Goal: Navigation & Orientation: Find specific page/section

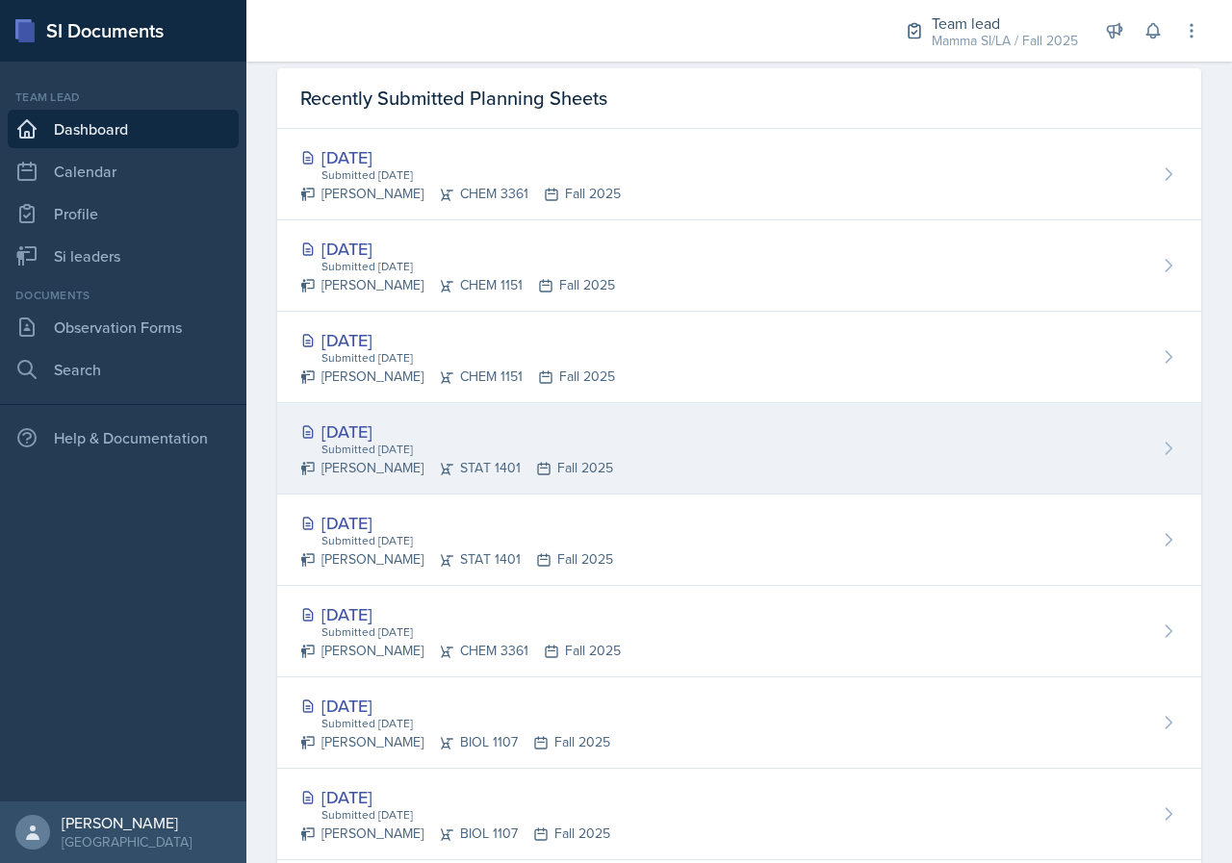
scroll to position [577, 0]
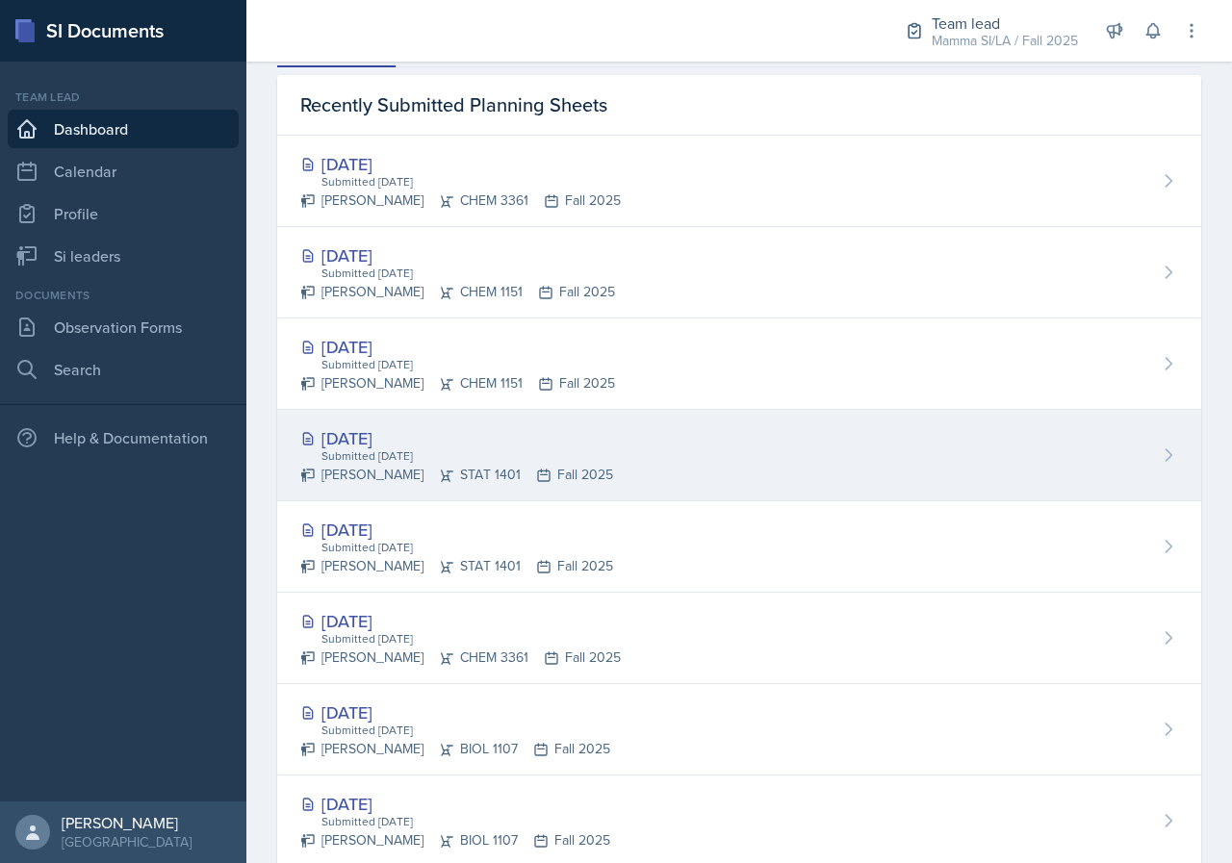
click at [583, 449] on div "[DATE] Submitted [DATE] [PERSON_NAME] STAT 1401 Fall 2025" at bounding box center [739, 455] width 924 height 91
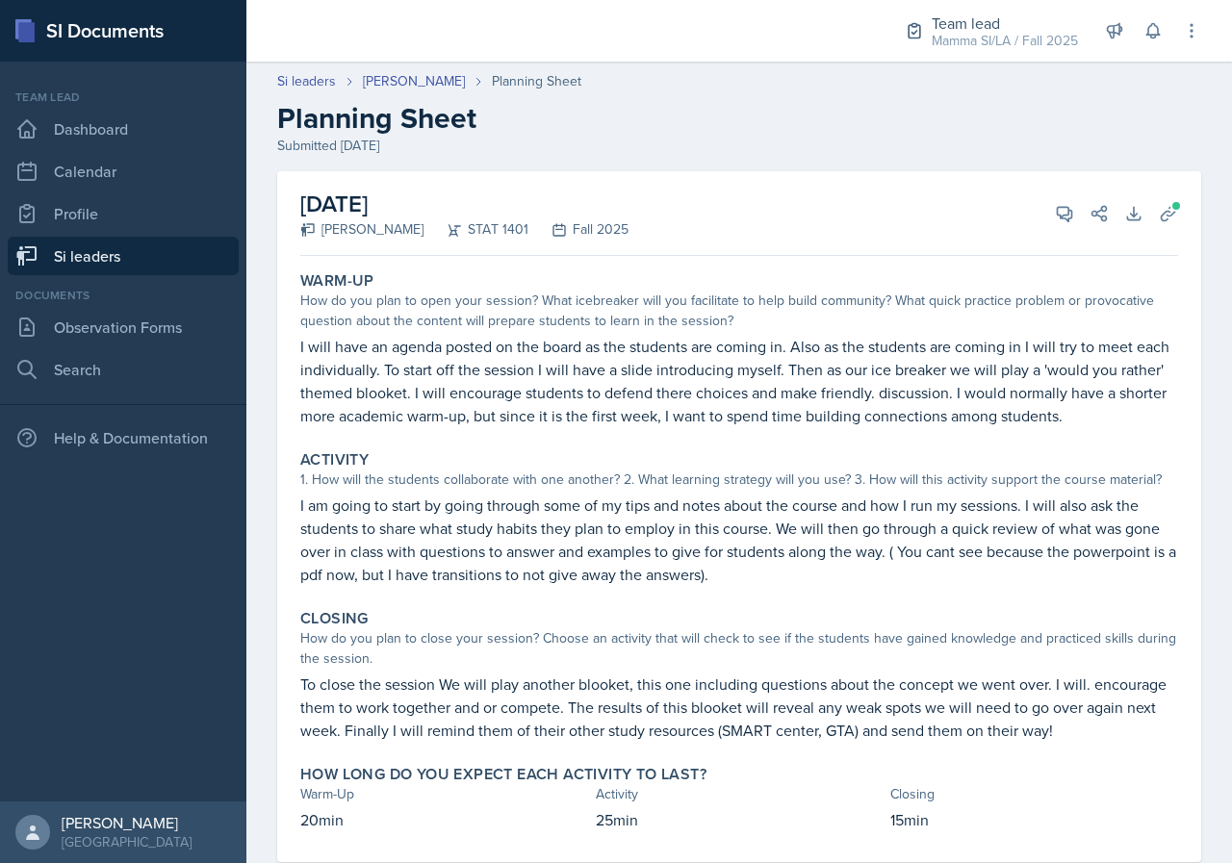
click at [164, 265] on link "Si leaders" at bounding box center [123, 256] width 231 height 38
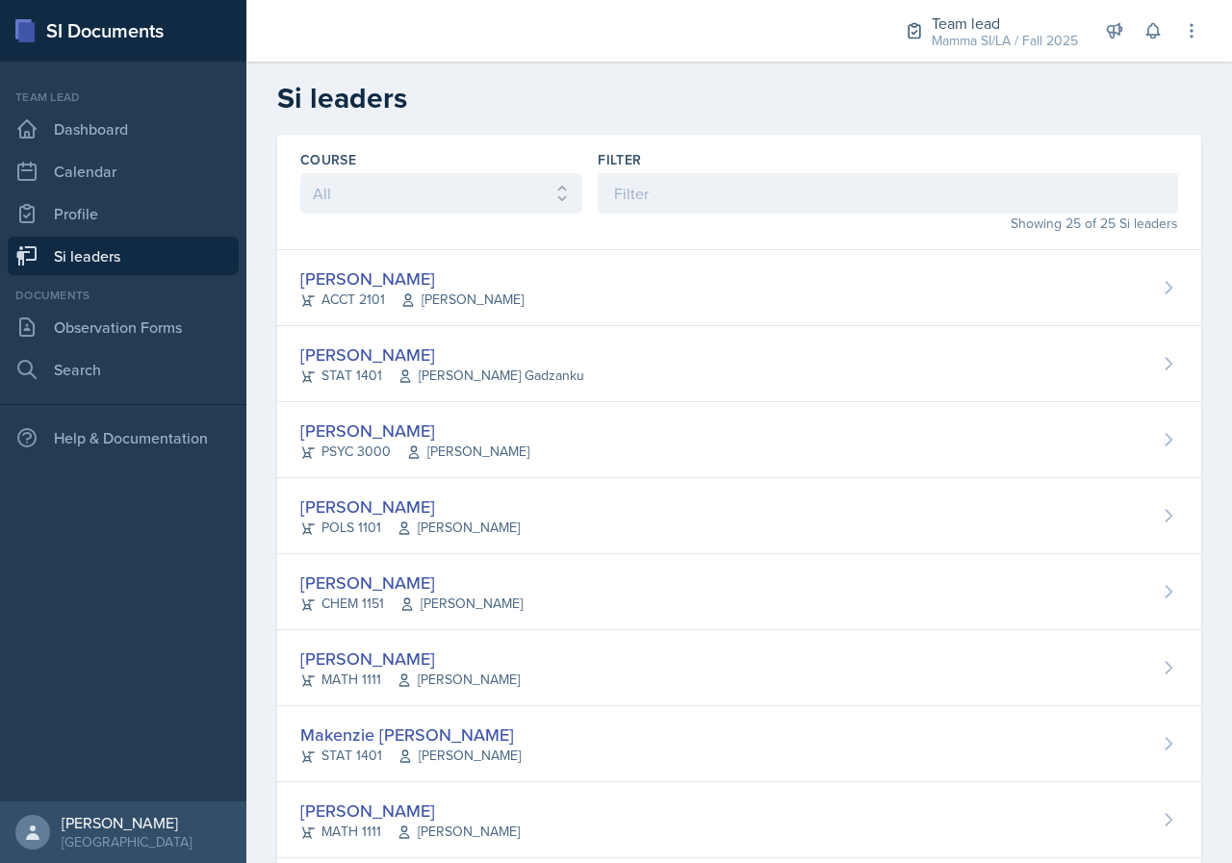
click at [105, 270] on link "Si leaders" at bounding box center [123, 256] width 231 height 38
click at [142, 235] on div "Team lead Dashboard Calendar Profile Si leaders" at bounding box center [123, 182] width 231 height 187
click at [136, 246] on link "Si leaders" at bounding box center [123, 256] width 231 height 38
click at [135, 207] on link "Profile" at bounding box center [123, 213] width 231 height 38
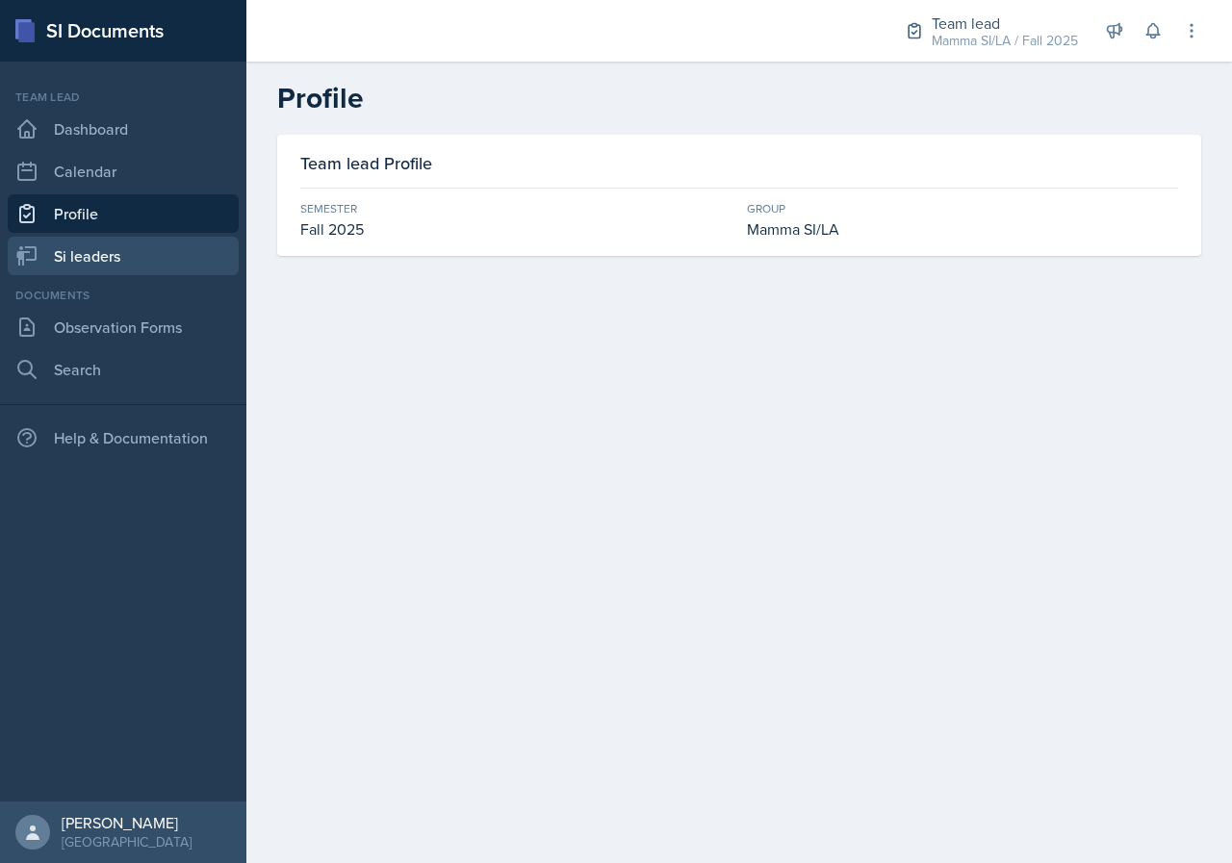
click at [147, 243] on link "Si leaders" at bounding box center [123, 256] width 231 height 38
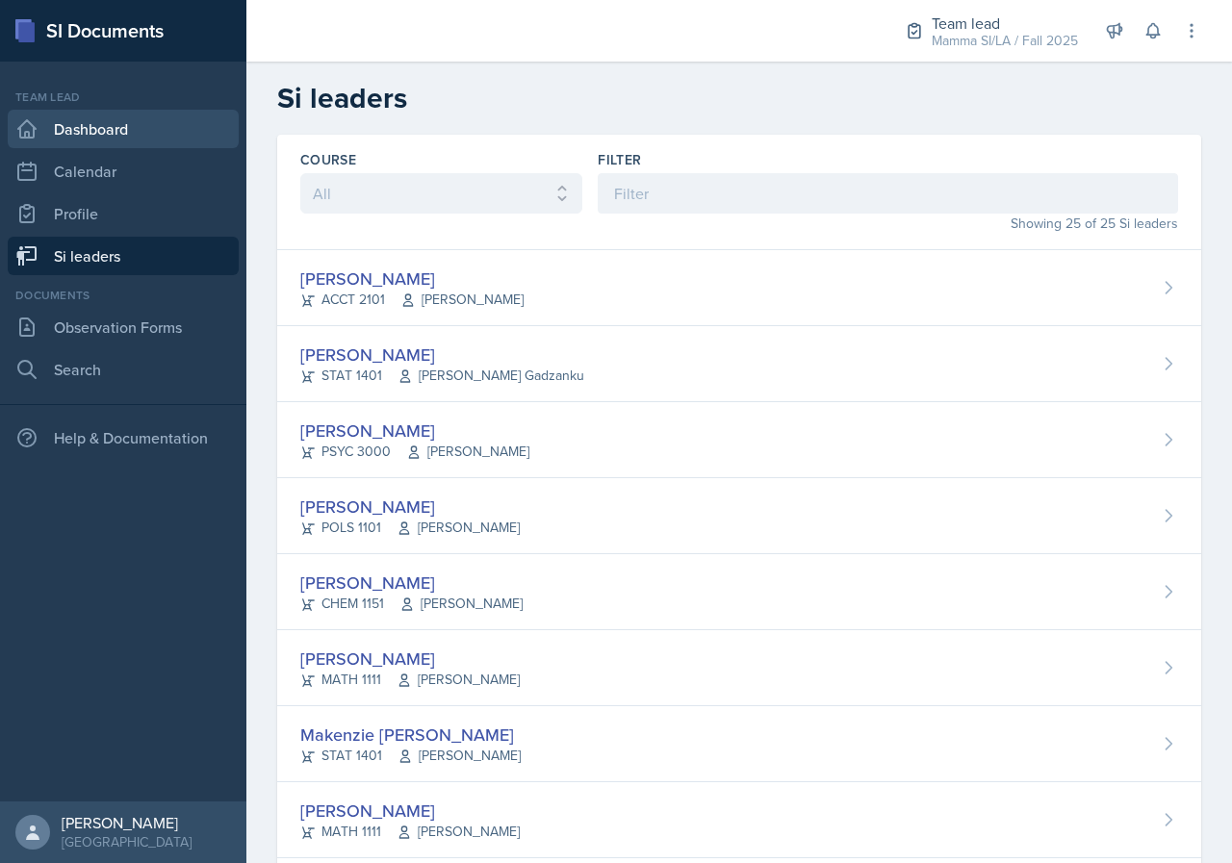
click at [148, 133] on link "Dashboard" at bounding box center [123, 129] width 231 height 38
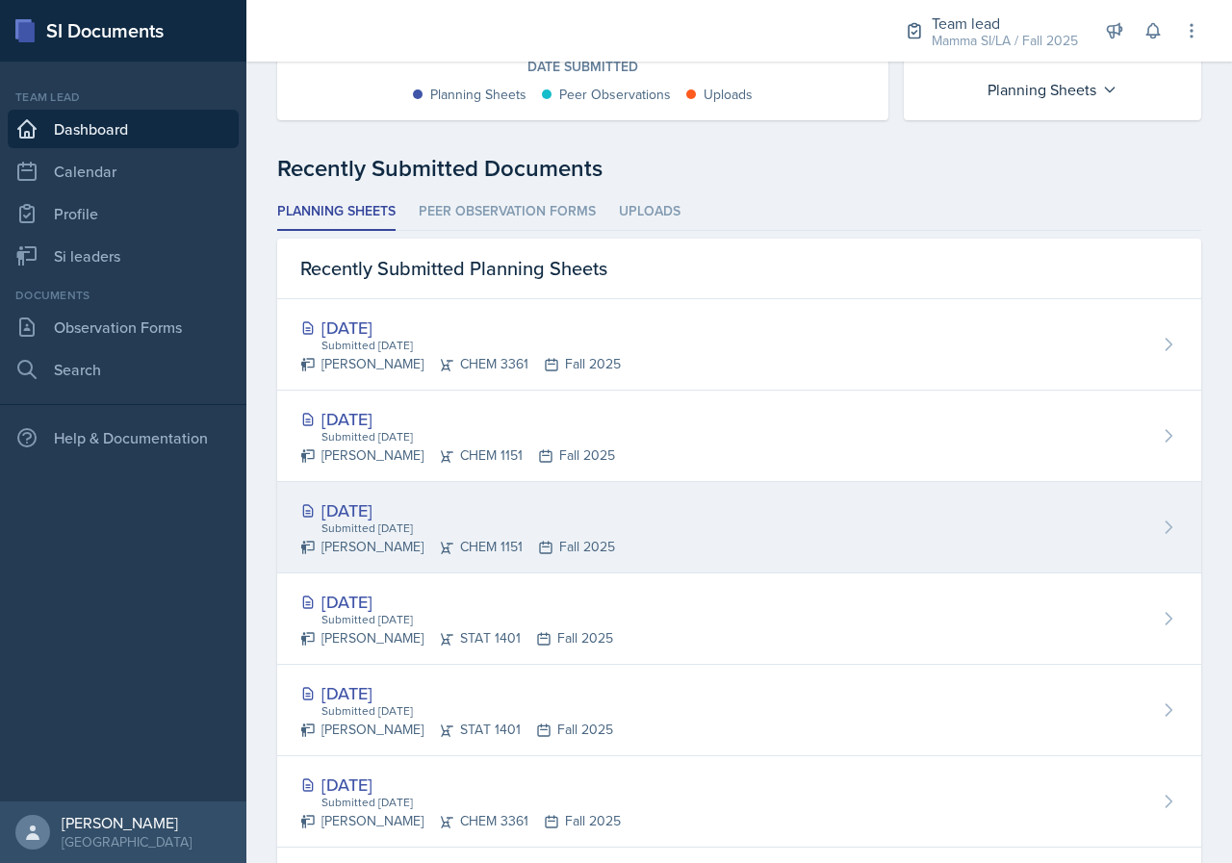
scroll to position [481, 0]
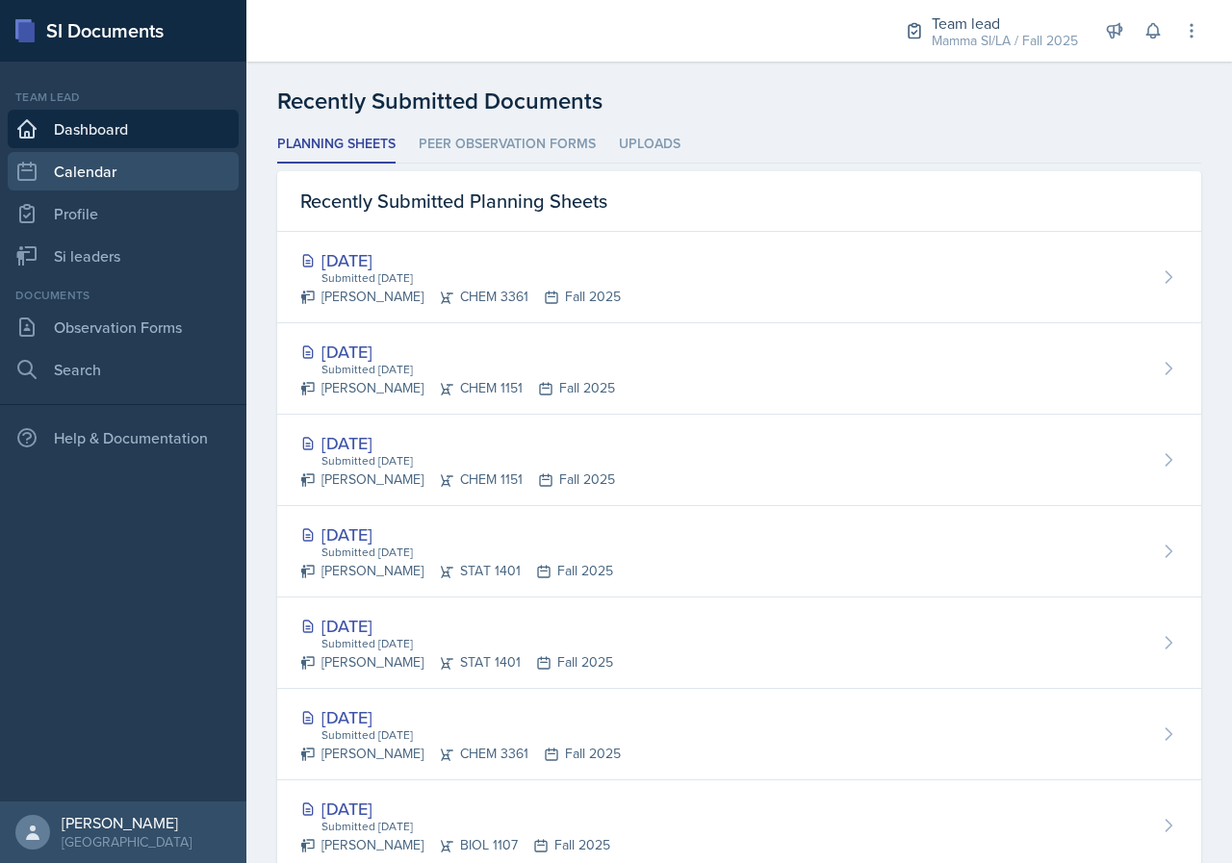
click at [196, 163] on link "Calendar" at bounding box center [123, 171] width 231 height 38
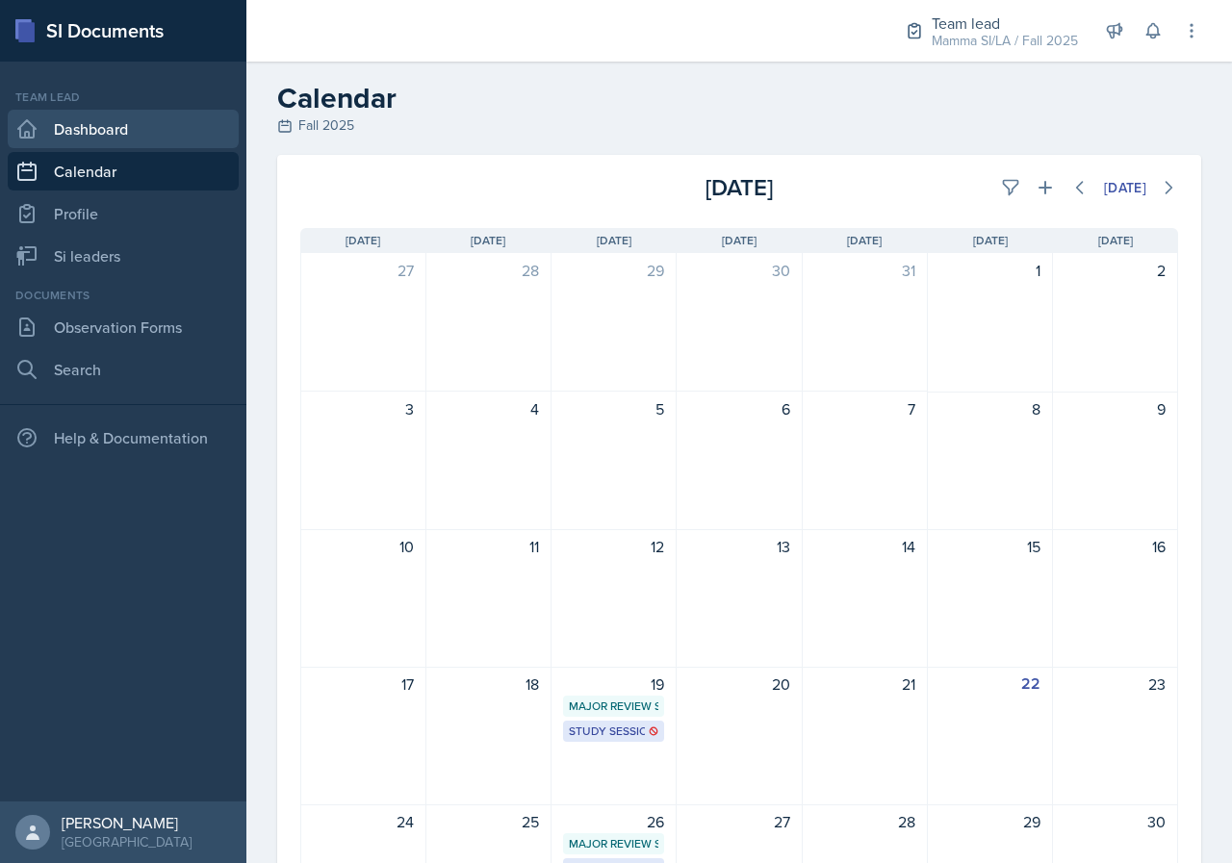
click at [166, 127] on link "Dashboard" at bounding box center [123, 129] width 231 height 38
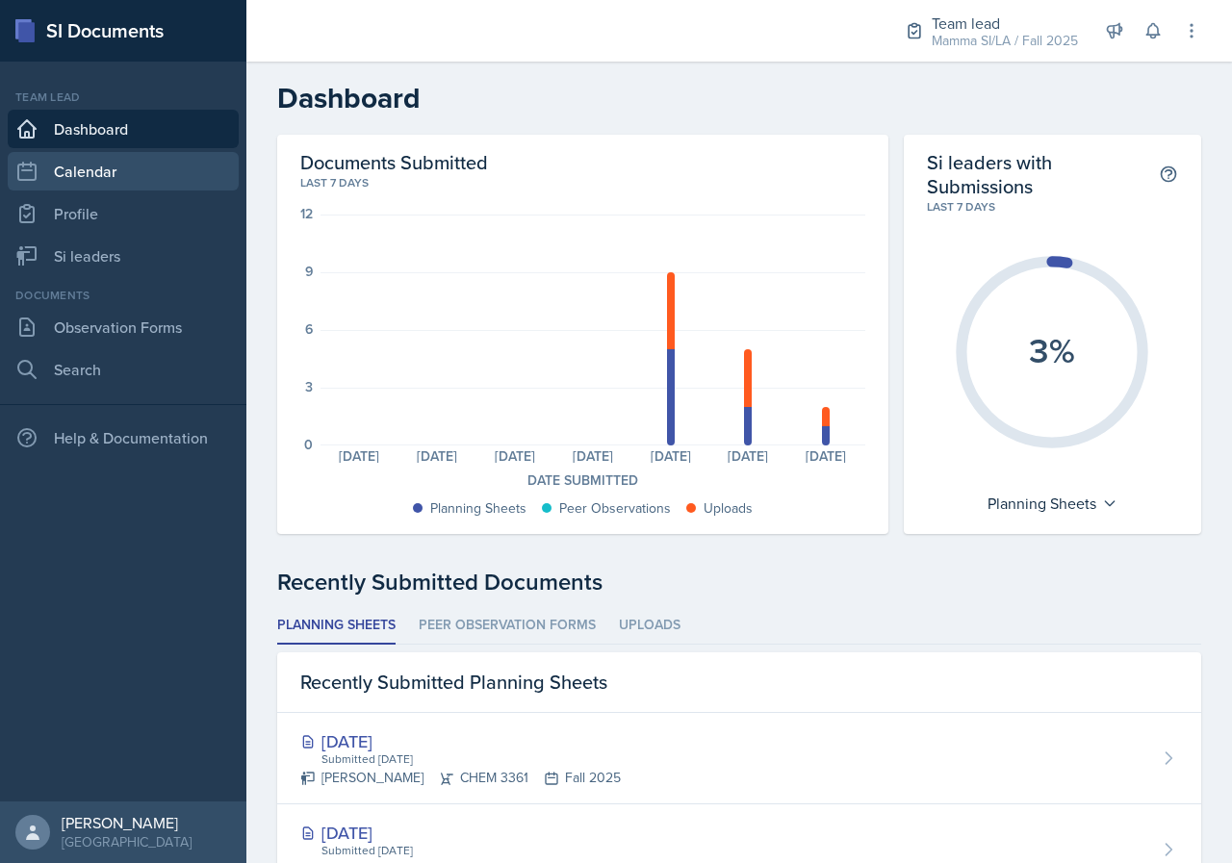
click at [177, 162] on link "Calendar" at bounding box center [123, 171] width 231 height 38
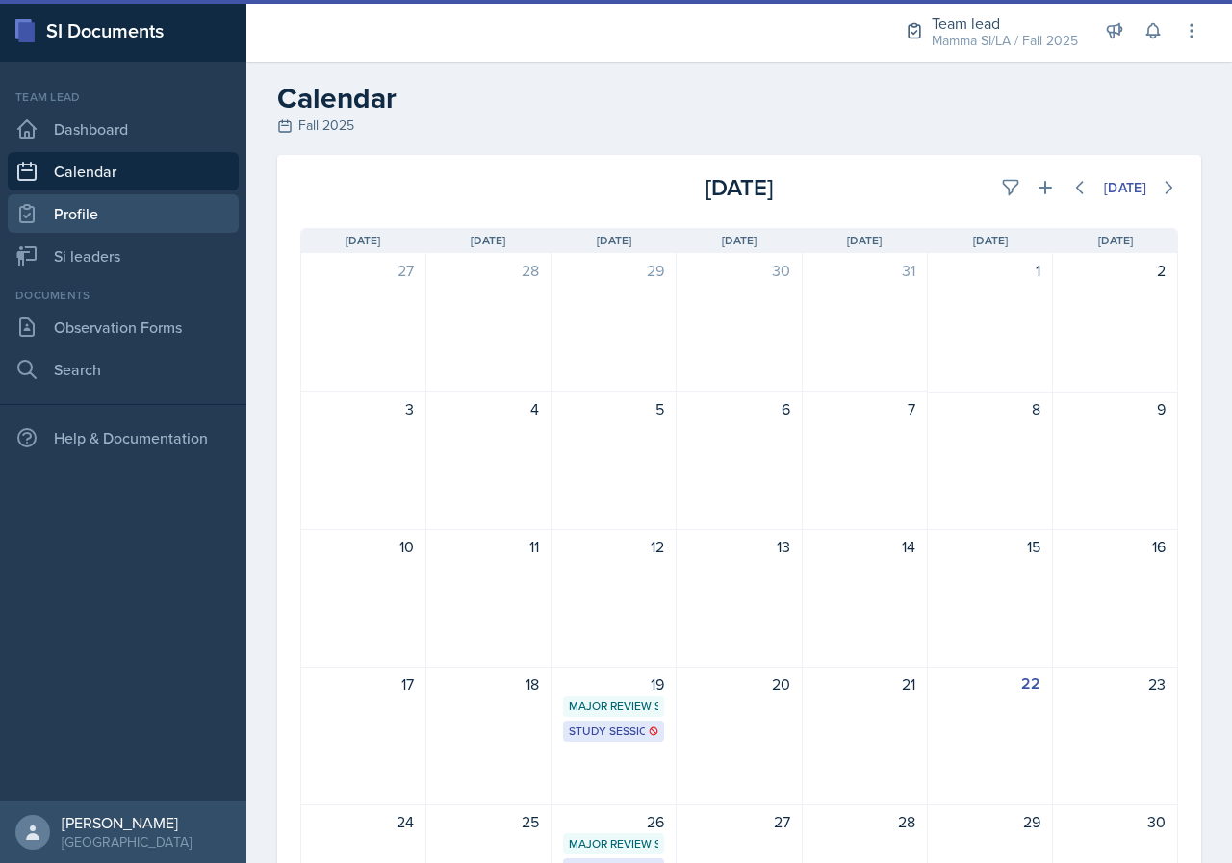
click at [202, 225] on link "Profile" at bounding box center [123, 213] width 231 height 38
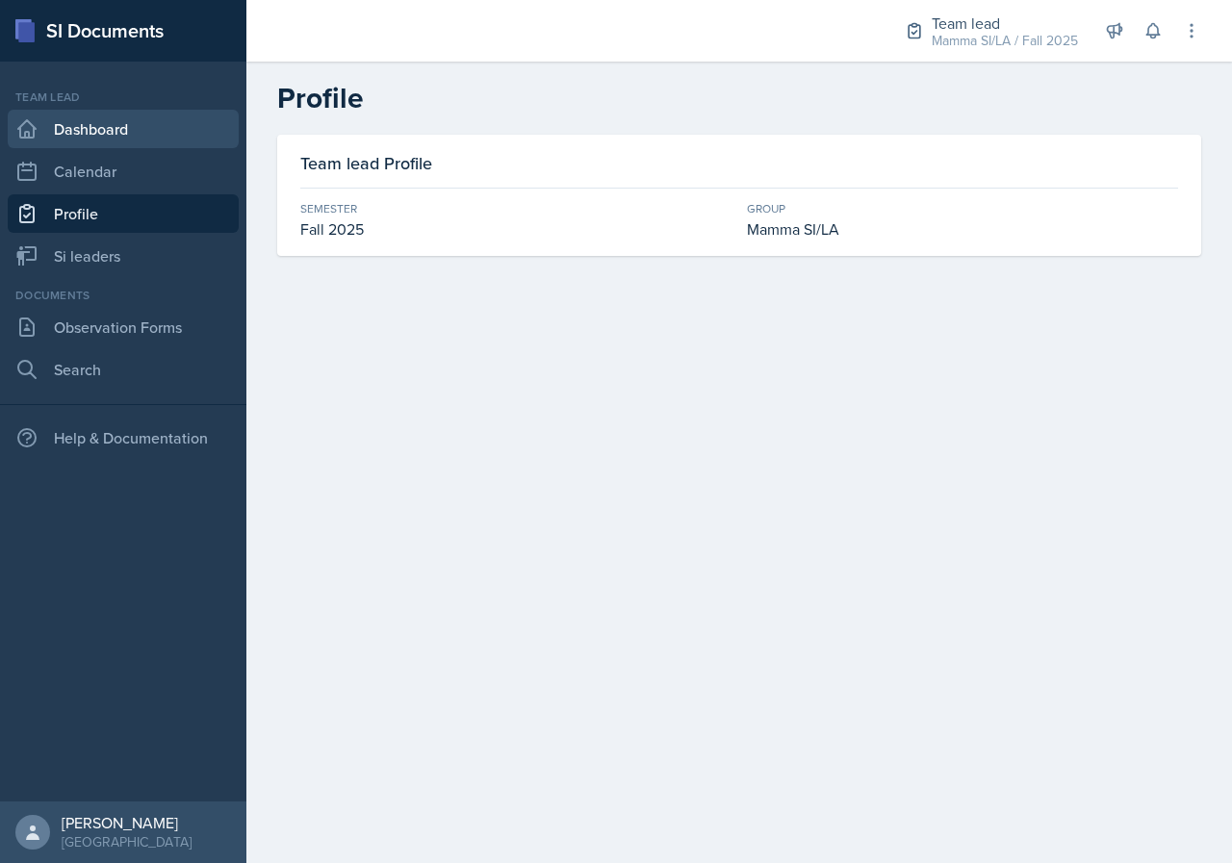
click at [161, 139] on link "Dashboard" at bounding box center [123, 129] width 231 height 38
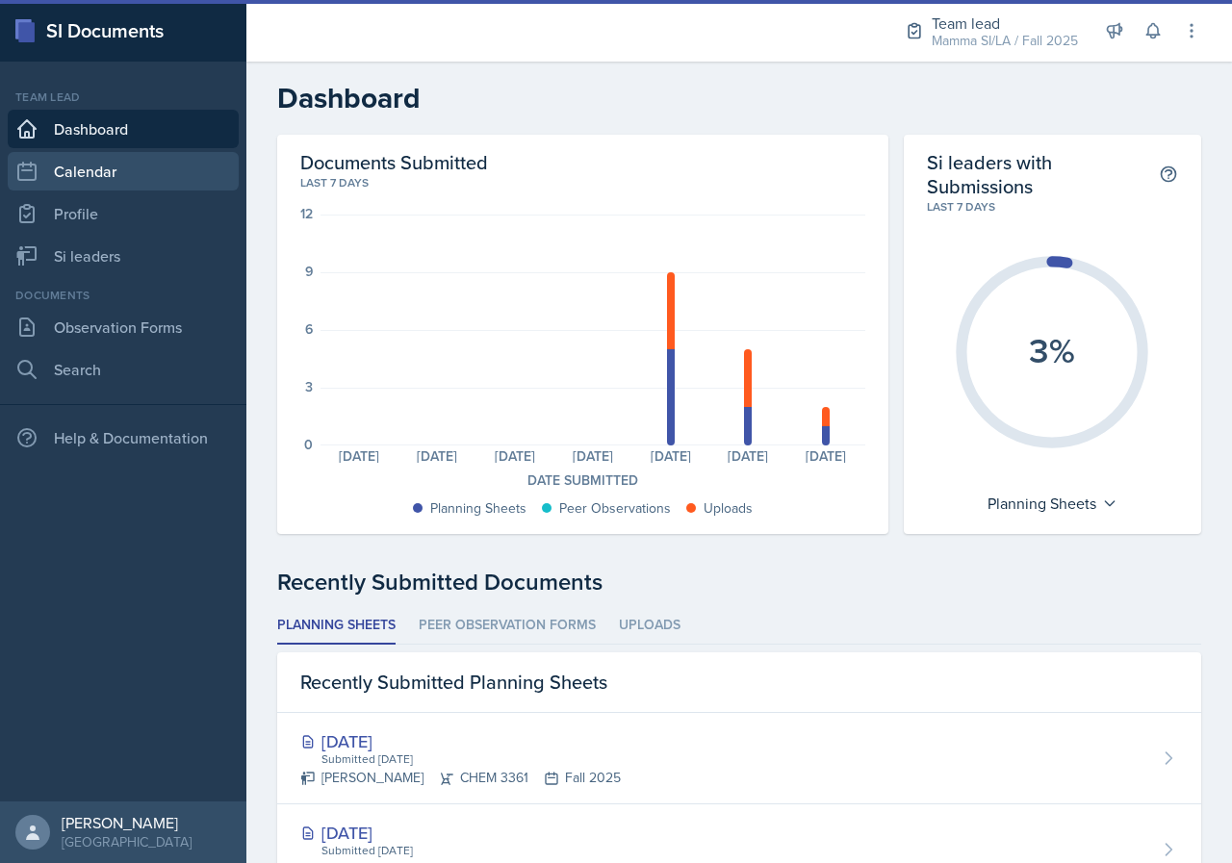
click at [185, 162] on link "Calendar" at bounding box center [123, 171] width 231 height 38
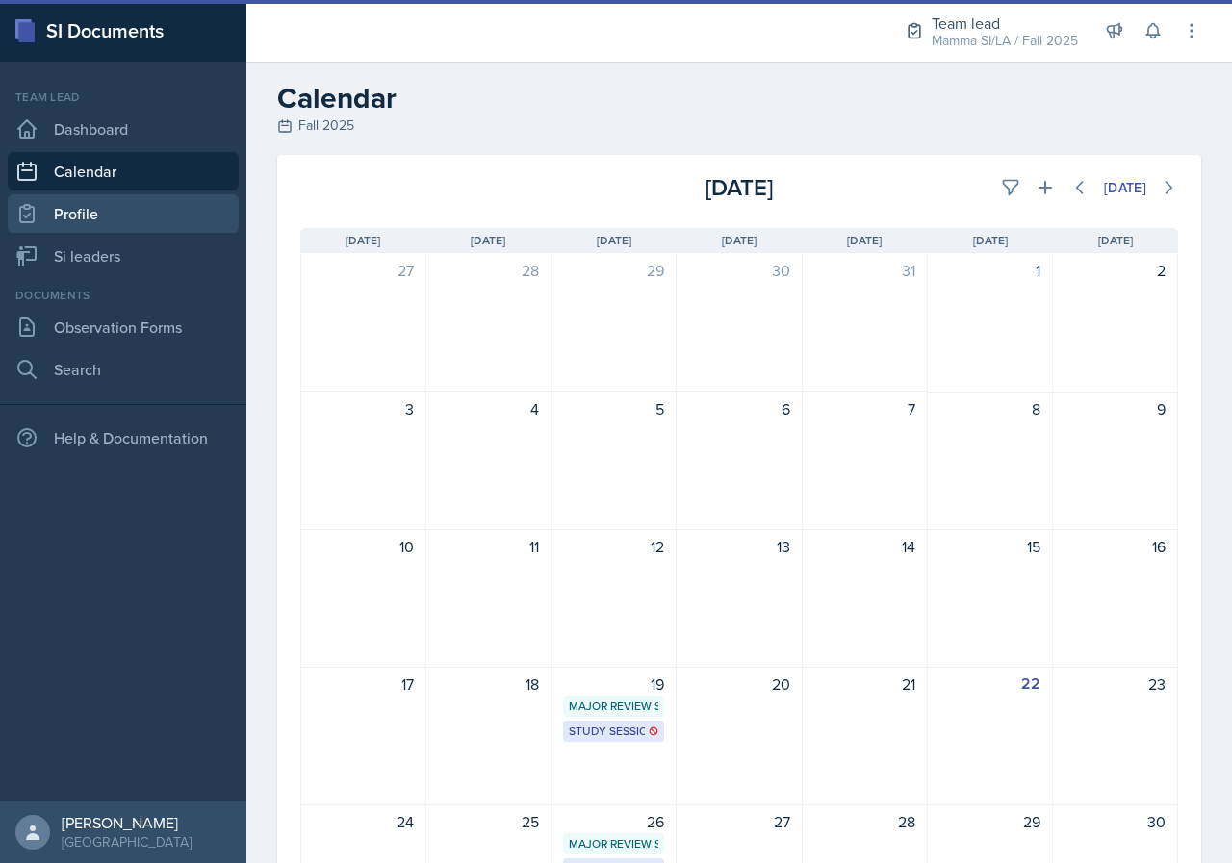
click at [202, 202] on link "Profile" at bounding box center [123, 213] width 231 height 38
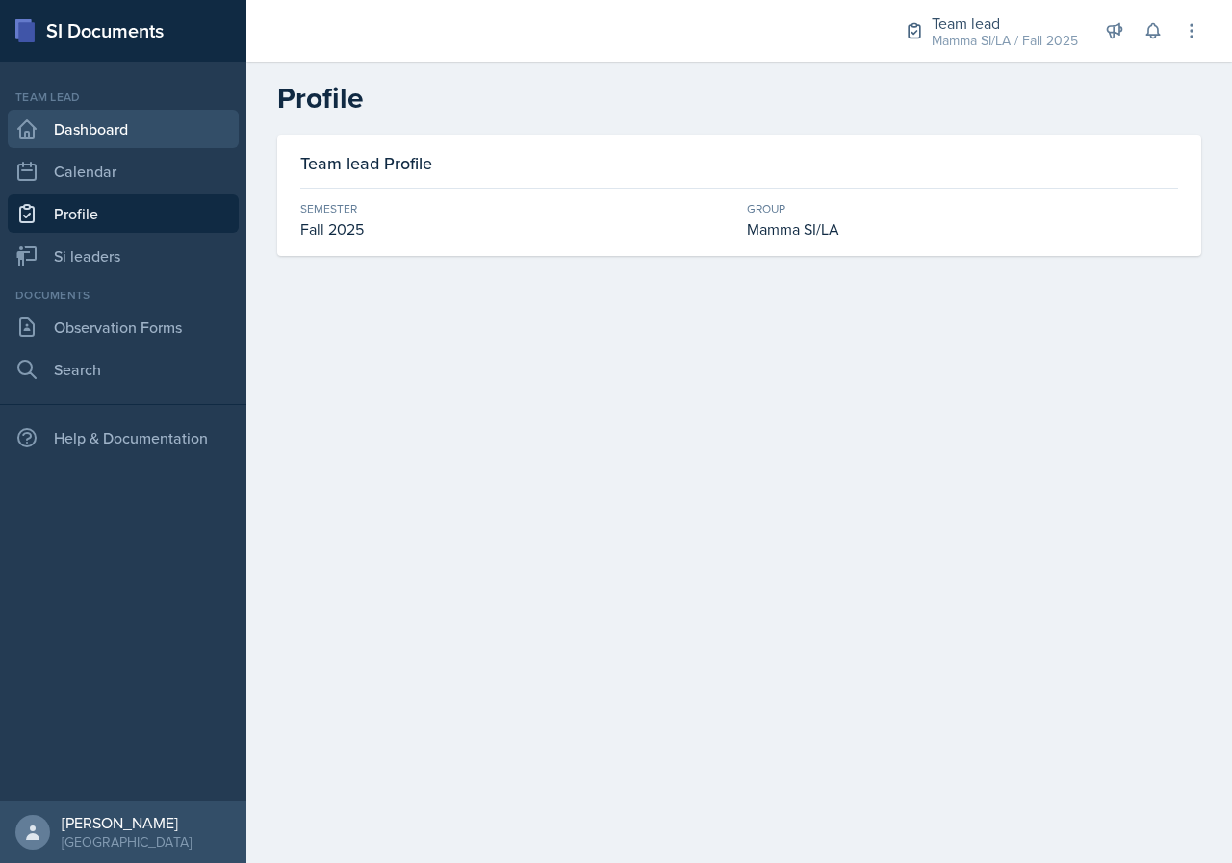
click at [204, 139] on link "Dashboard" at bounding box center [123, 129] width 231 height 38
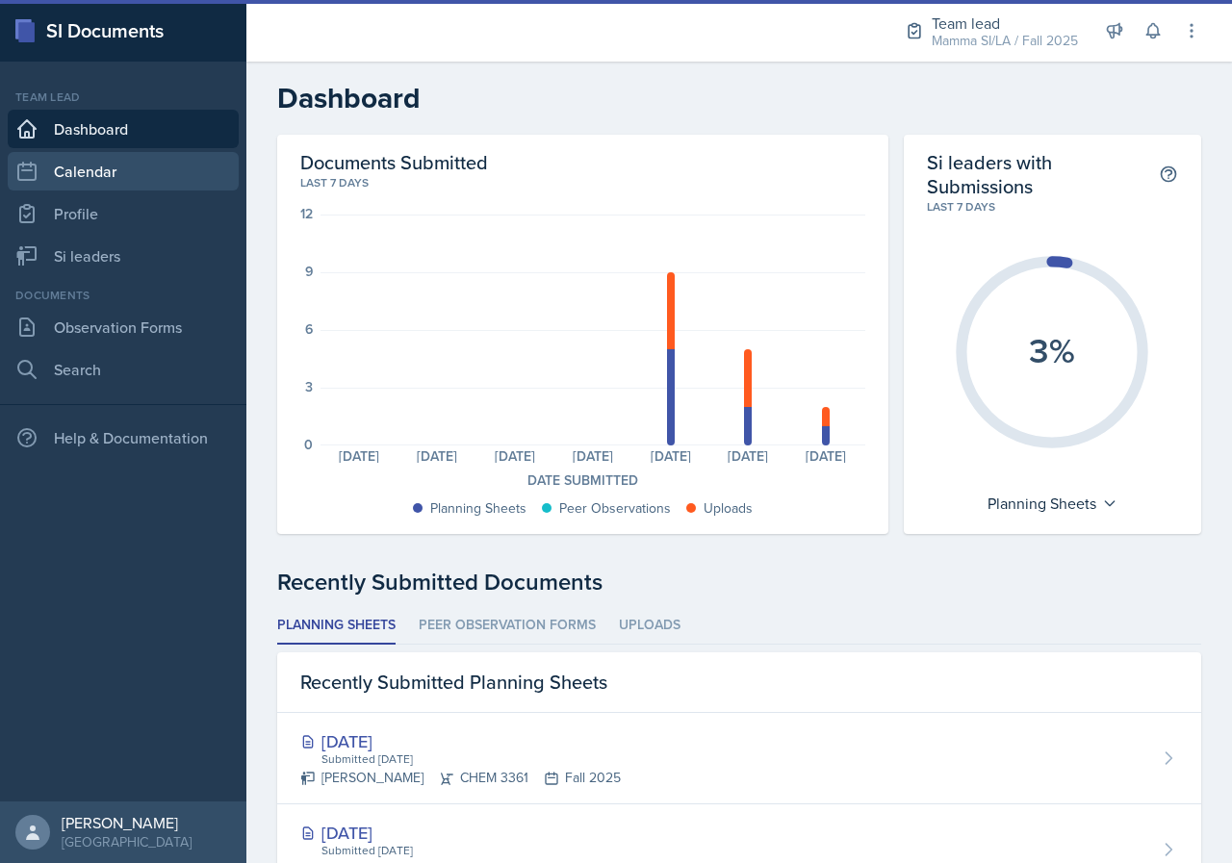
click at [200, 168] on link "Calendar" at bounding box center [123, 171] width 231 height 38
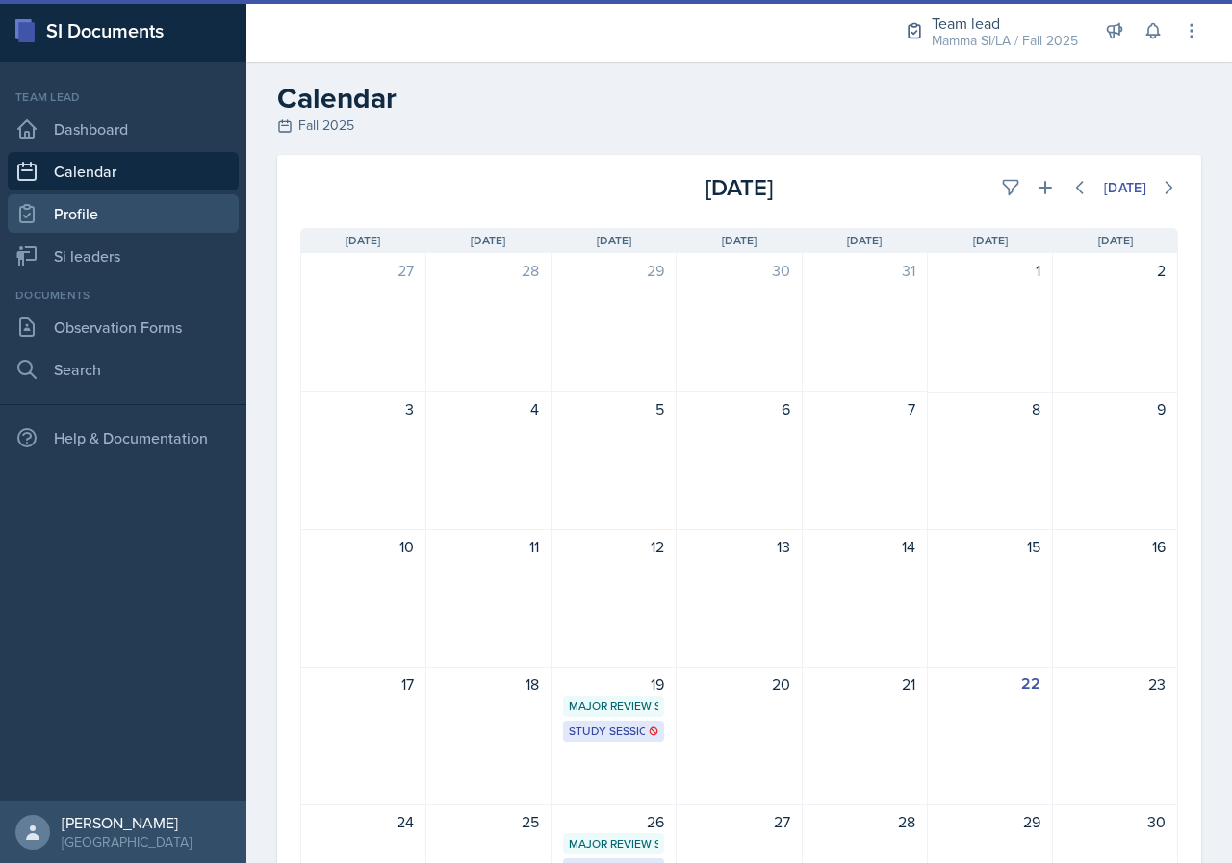
click at [200, 208] on link "Profile" at bounding box center [123, 213] width 231 height 38
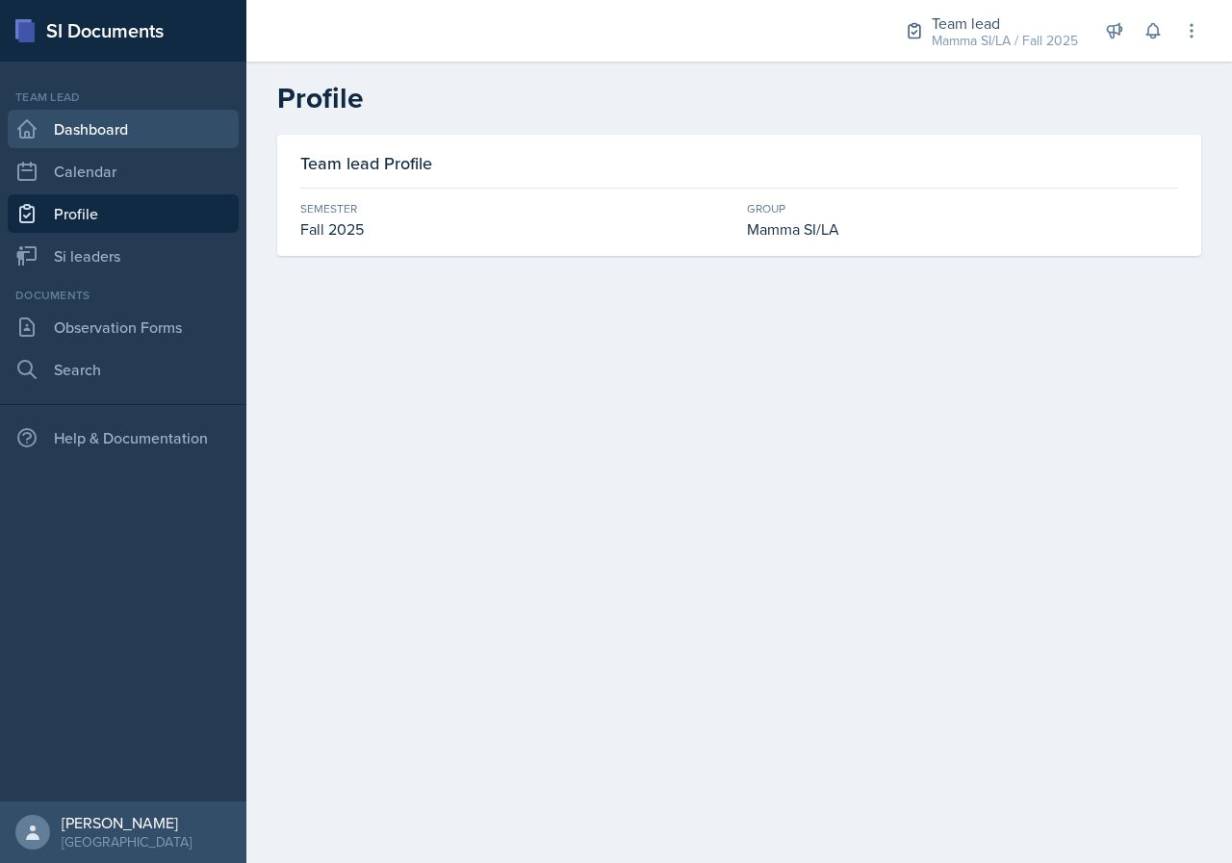
click at [178, 126] on link "Dashboard" at bounding box center [123, 129] width 231 height 38
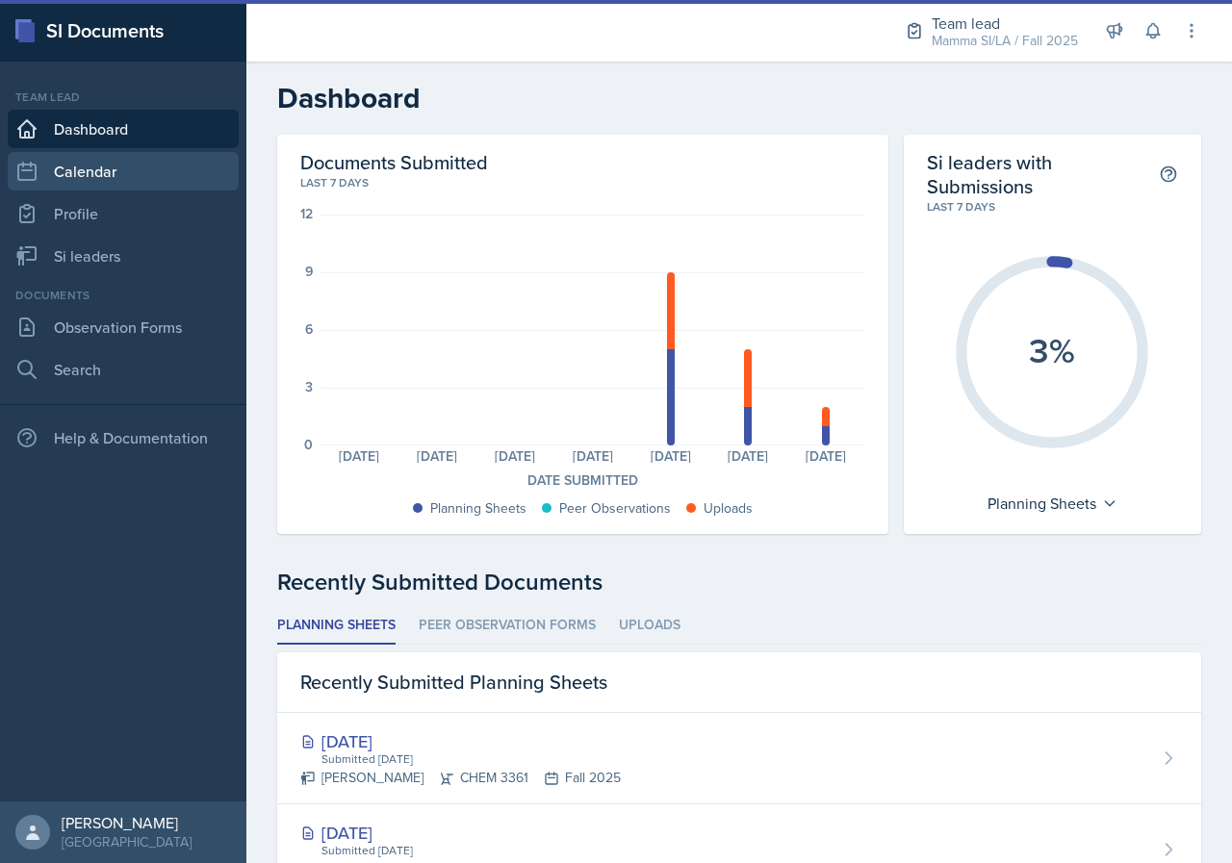
click at [192, 170] on link "Calendar" at bounding box center [123, 171] width 231 height 38
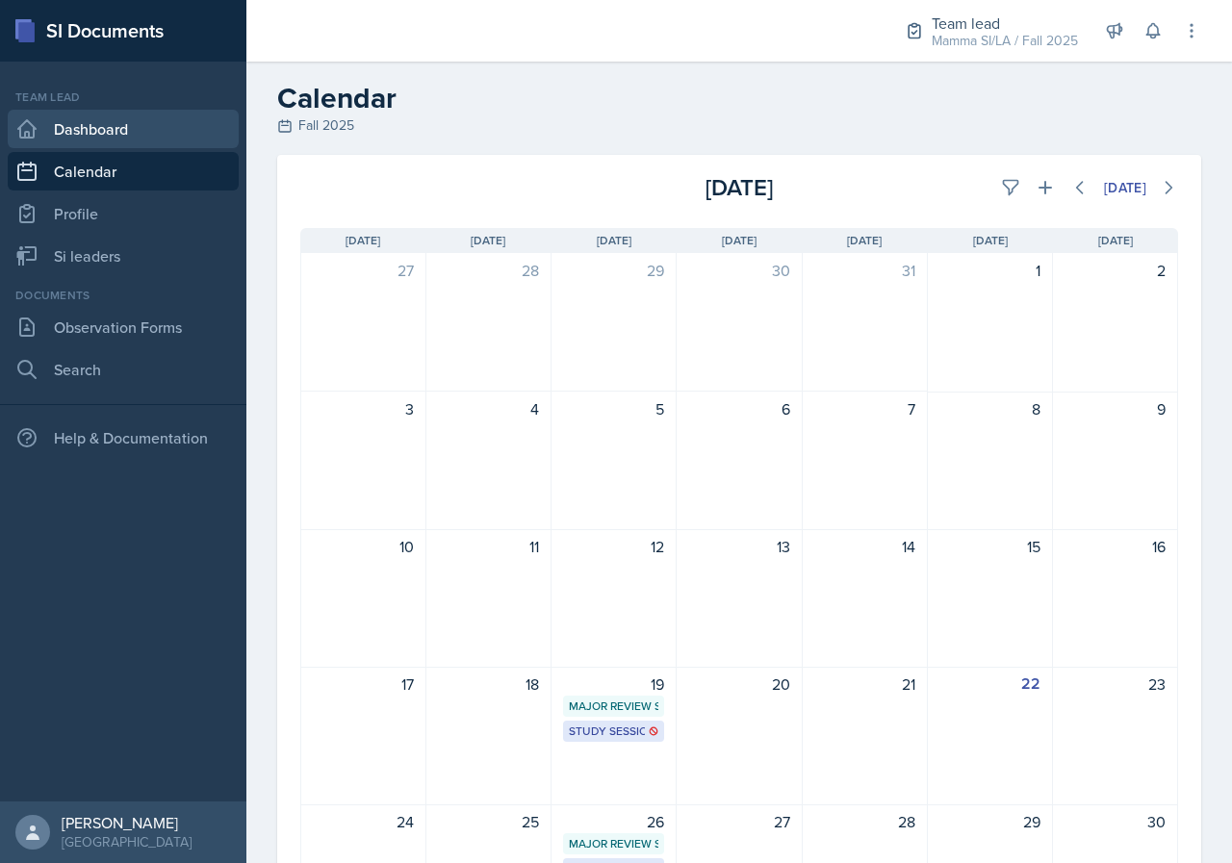
click at [166, 116] on link "Dashboard" at bounding box center [123, 129] width 231 height 38
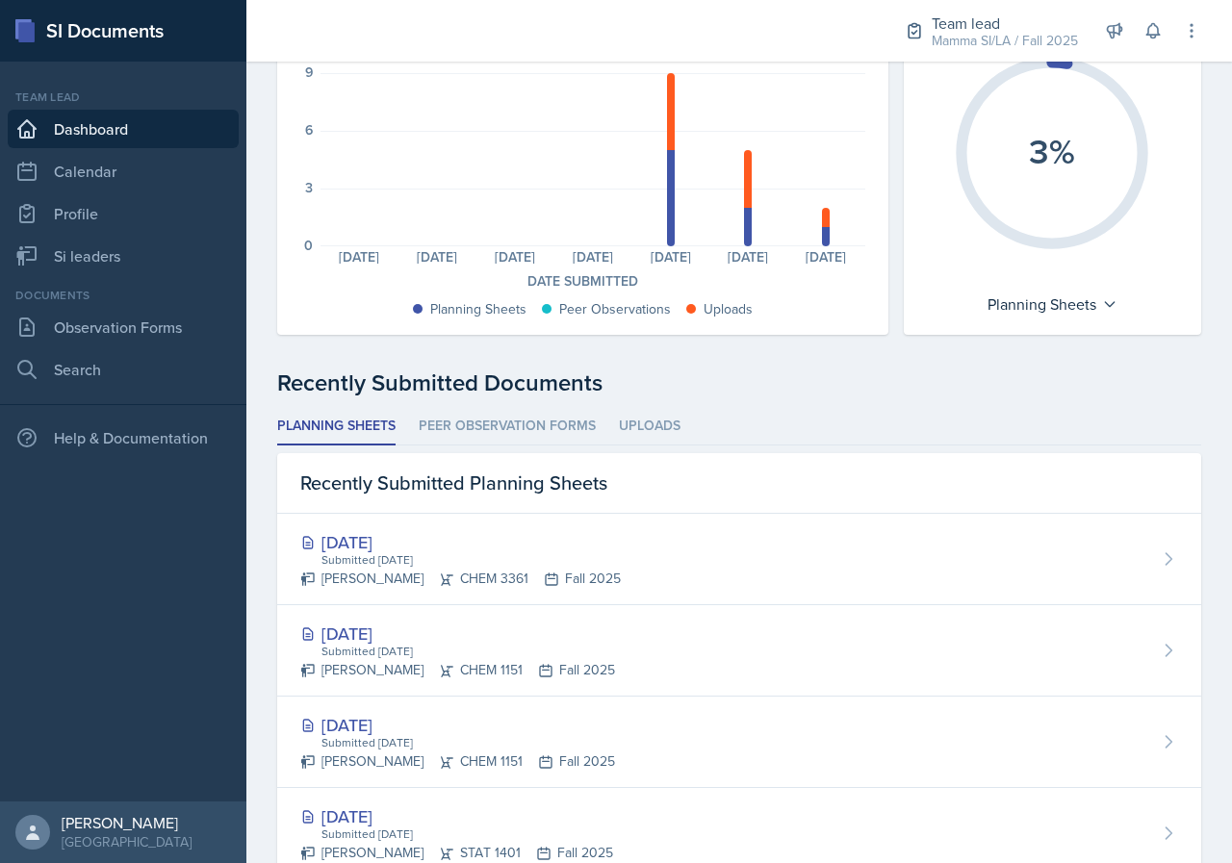
scroll to position [192, 0]
